Goal: Find specific page/section: Find specific page/section

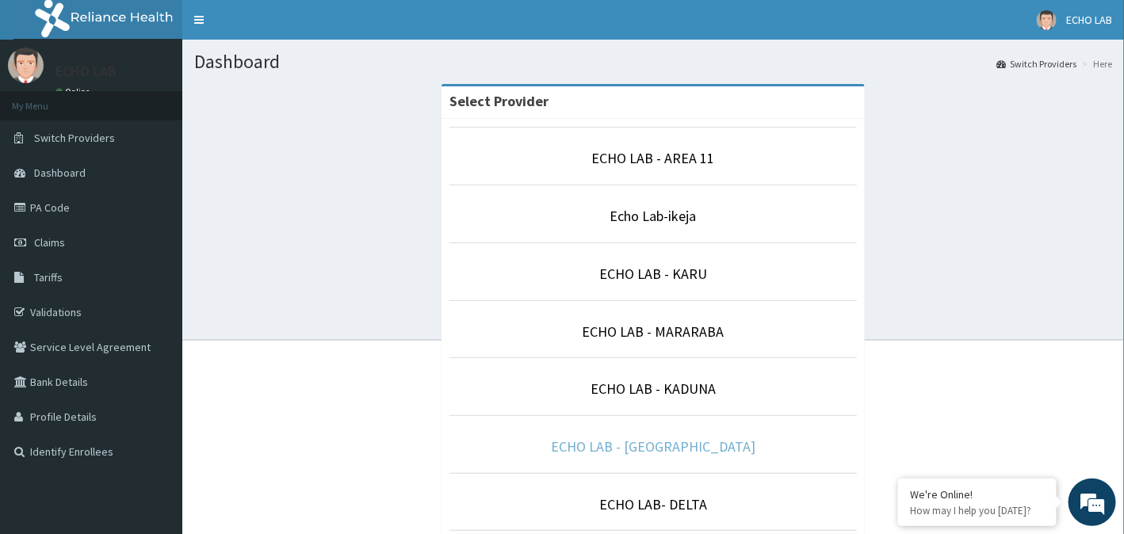
click at [714, 445] on link "ECHO LAB - [GEOGRAPHIC_DATA]" at bounding box center [653, 446] width 204 height 18
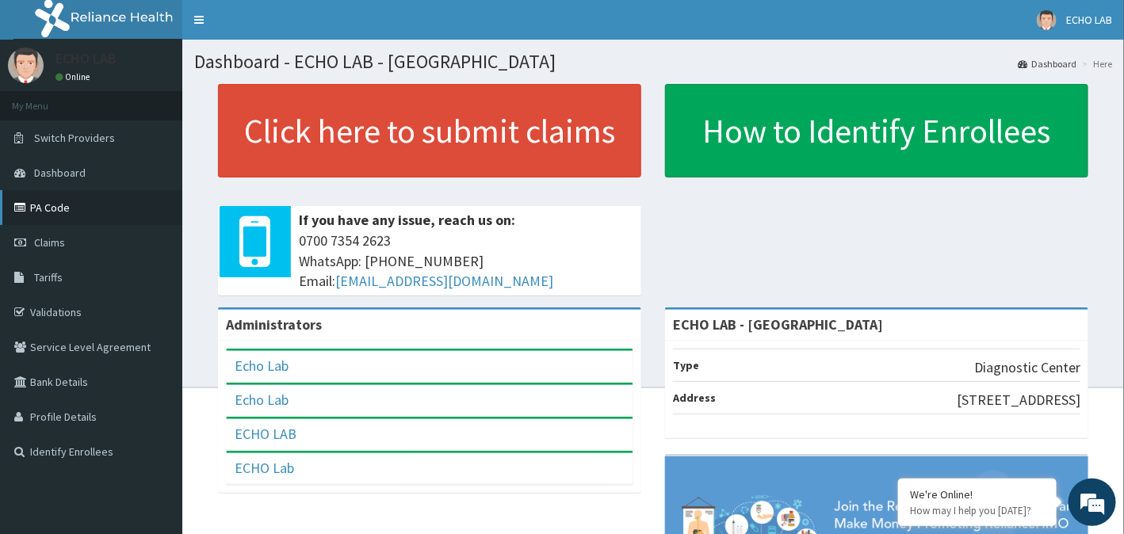
click at [52, 206] on link "PA Code" at bounding box center [91, 207] width 182 height 35
